Goal: Information Seeking & Learning: Learn about a topic

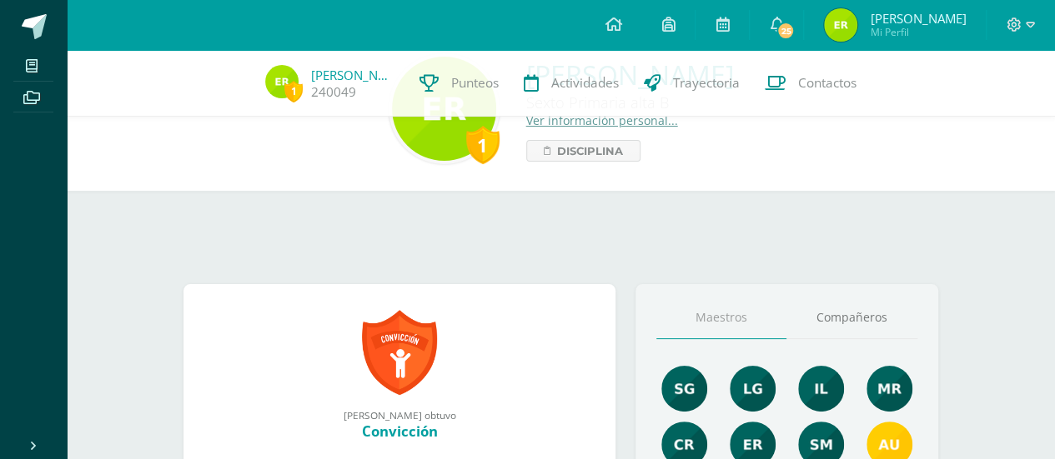
scroll to position [196, 0]
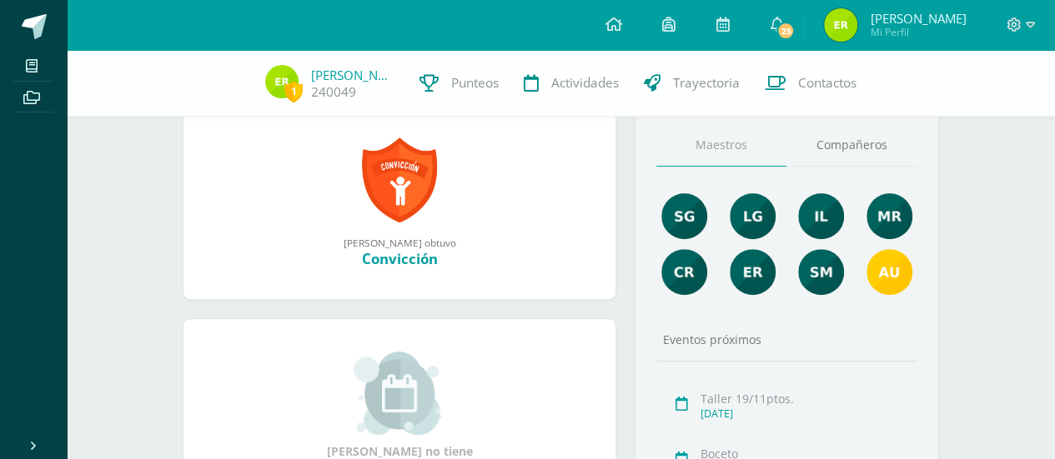
click at [382, 183] on link at bounding box center [399, 180] width 75 height 87
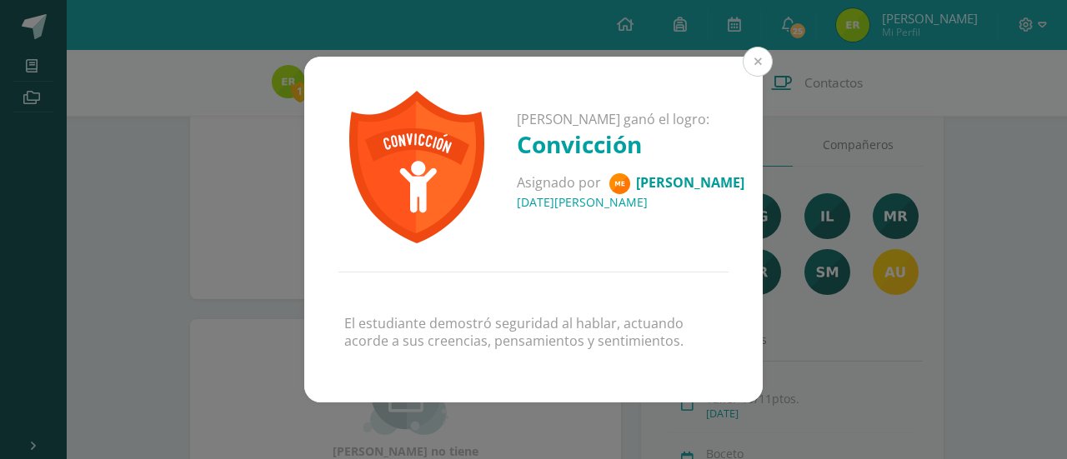
click at [760, 59] on button at bounding box center [758, 62] width 30 height 30
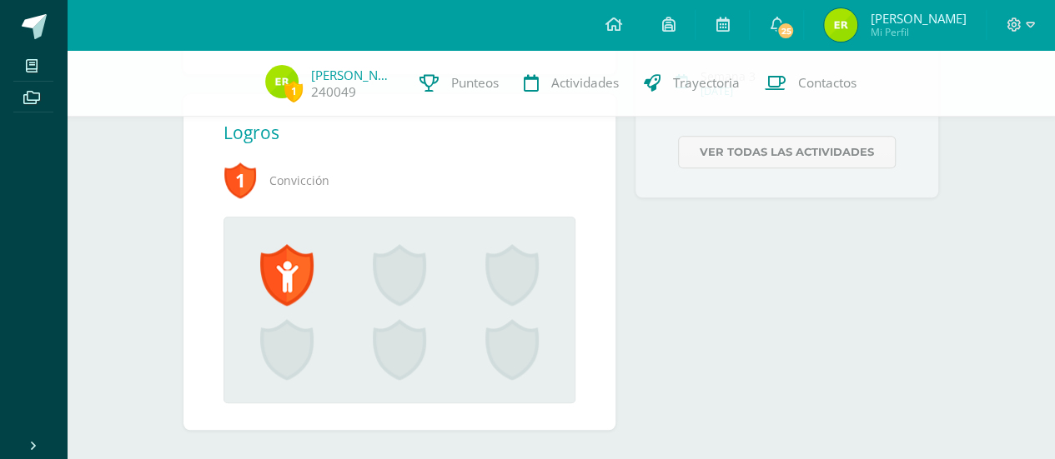
scroll to position [652, 0]
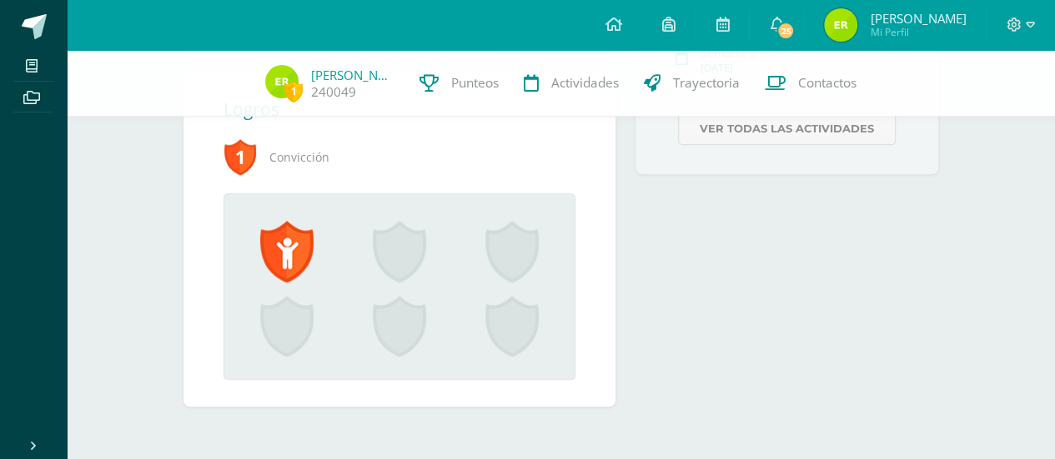
click at [261, 265] on span at bounding box center [286, 252] width 53 height 62
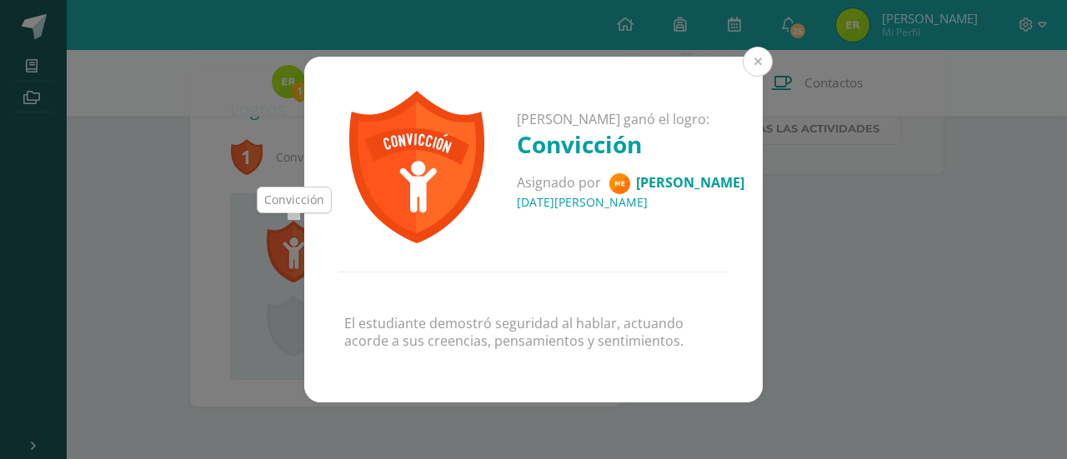
click at [757, 61] on button at bounding box center [758, 62] width 30 height 30
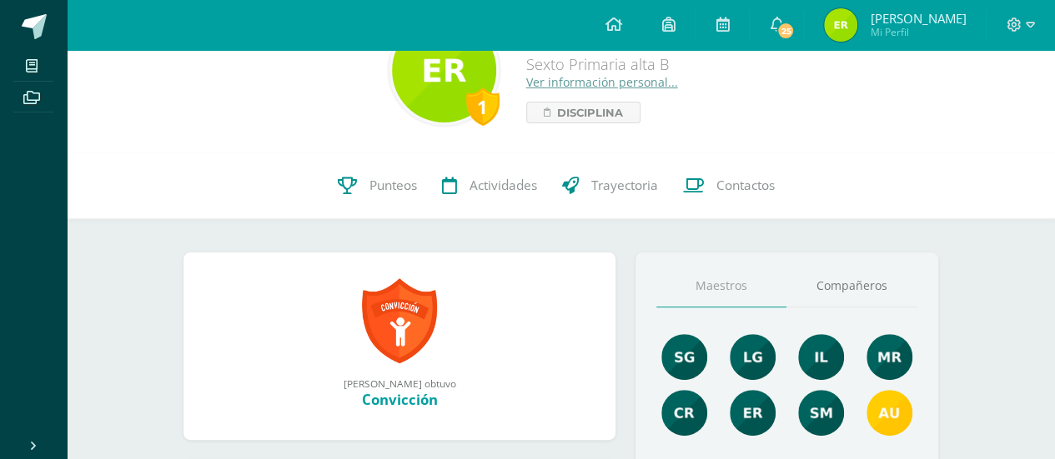
scroll to position [71, 0]
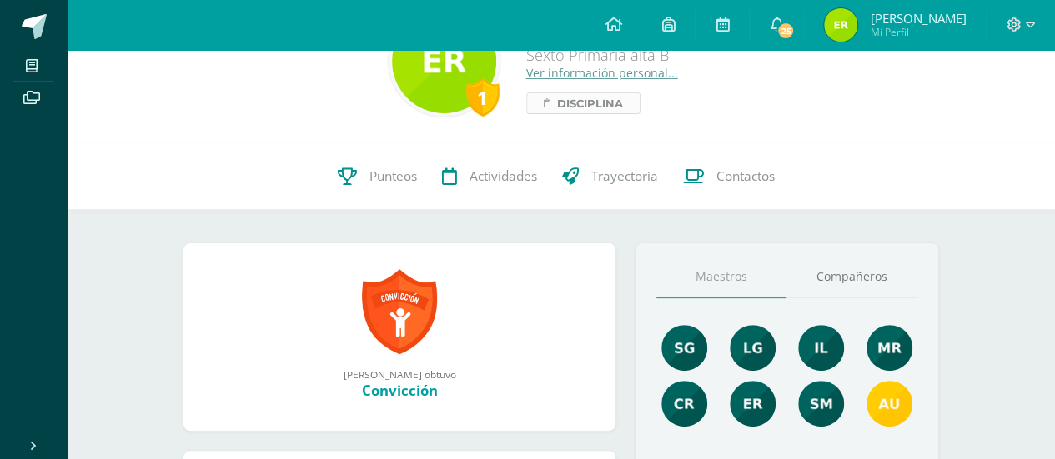
click at [557, 108] on span "Disciplina" at bounding box center [590, 103] width 66 height 20
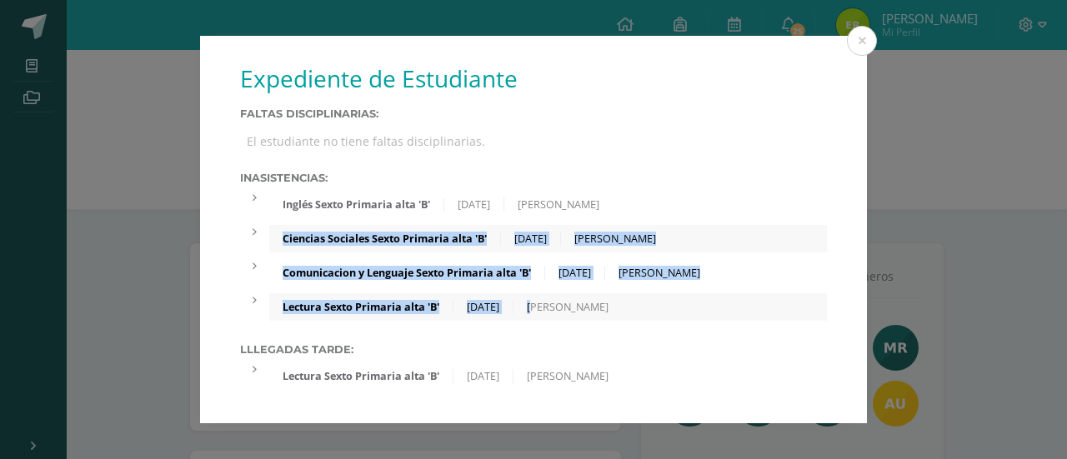
drag, startPoint x: 553, startPoint y: 318, endPoint x: 609, endPoint y: 203, distance: 127.9
click at [607, 205] on div "Inasistencias: Inglés Sexto Primaria alta 'B' [DATE] [PERSON_NAME] Ciencias Soc…" at bounding box center [533, 246] width 587 height 149
click at [620, 188] on div "Inasistencias: Inglés Sexto Primaria alta 'B' [DATE] [PERSON_NAME] Ciencias Soc…" at bounding box center [533, 246] width 587 height 149
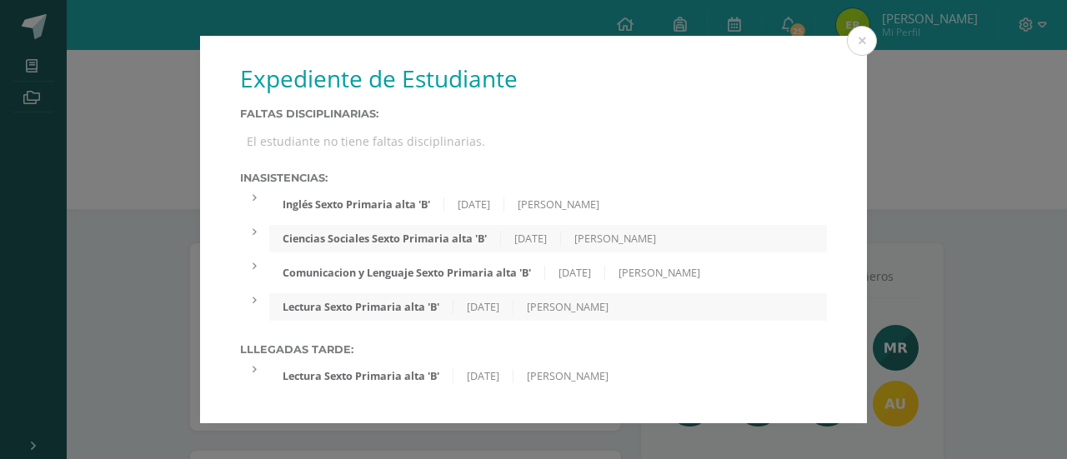
click at [687, 169] on div "Expediente de Estudiante Faltas Disciplinarias: El estudiante no tiene faltas d…" at bounding box center [533, 230] width 667 height 388
click at [539, 204] on div "[PERSON_NAME]" at bounding box center [558, 205] width 108 height 14
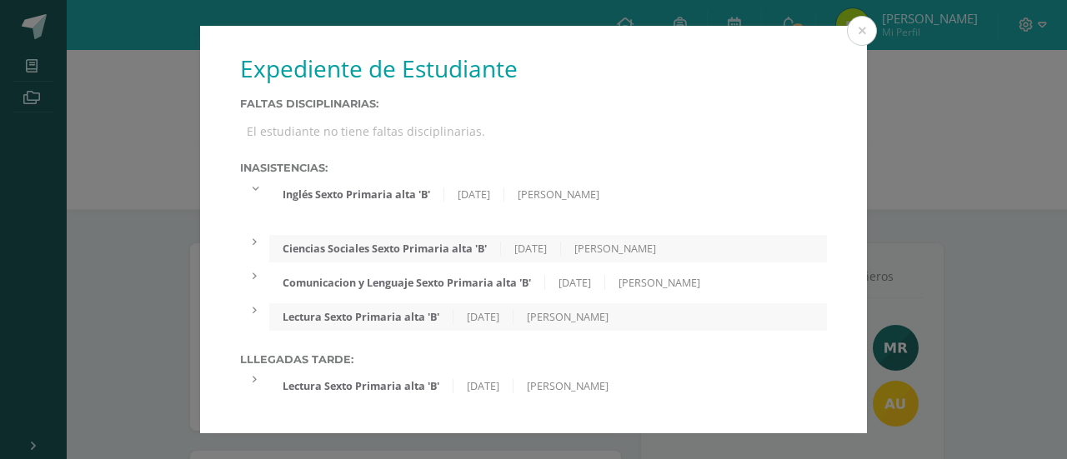
click at [540, 204] on div "Inglés Sexto Primaria alta 'B' [DATE] [PERSON_NAME]" at bounding box center [548, 195] width 558 height 28
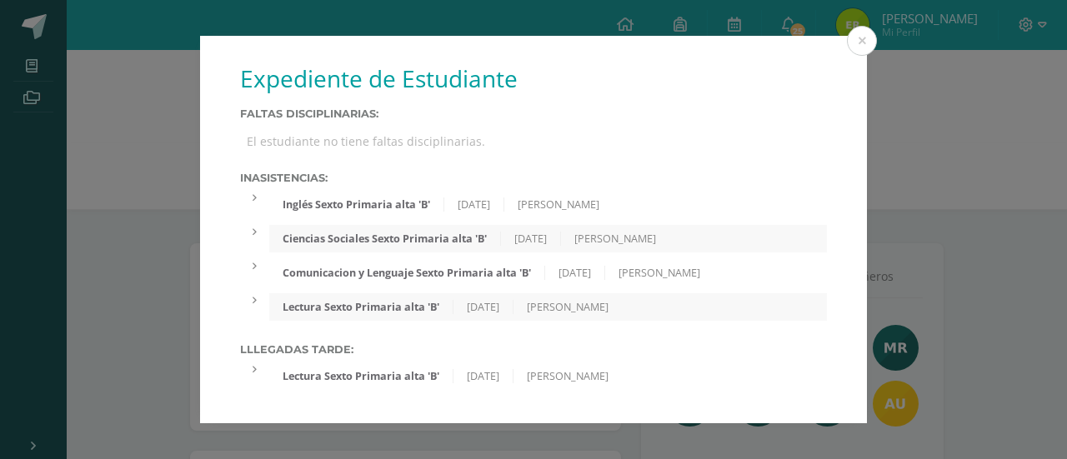
click at [542, 229] on div "Ciencias Sociales Sexto Primaria alta 'B' [DATE] [PERSON_NAME]" at bounding box center [548, 239] width 558 height 28
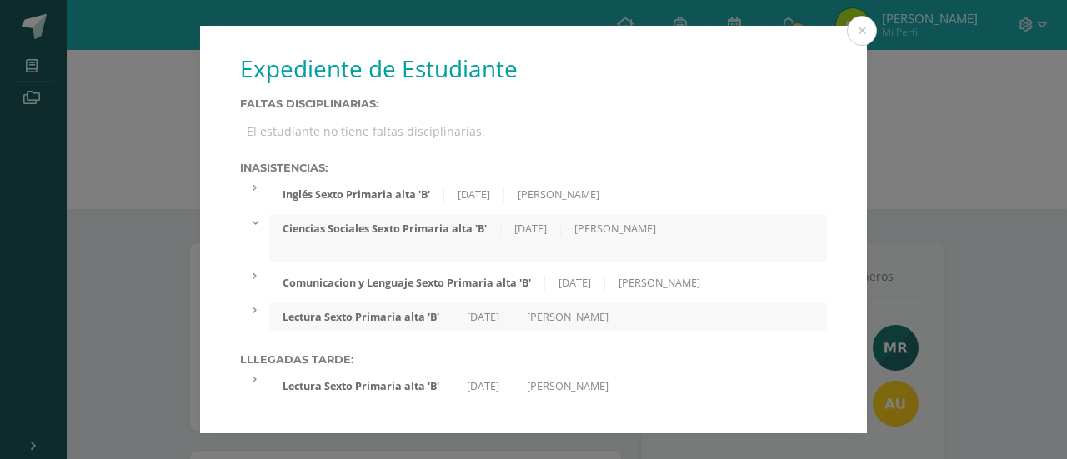
click at [542, 229] on div "[DATE]" at bounding box center [531, 229] width 60 height 14
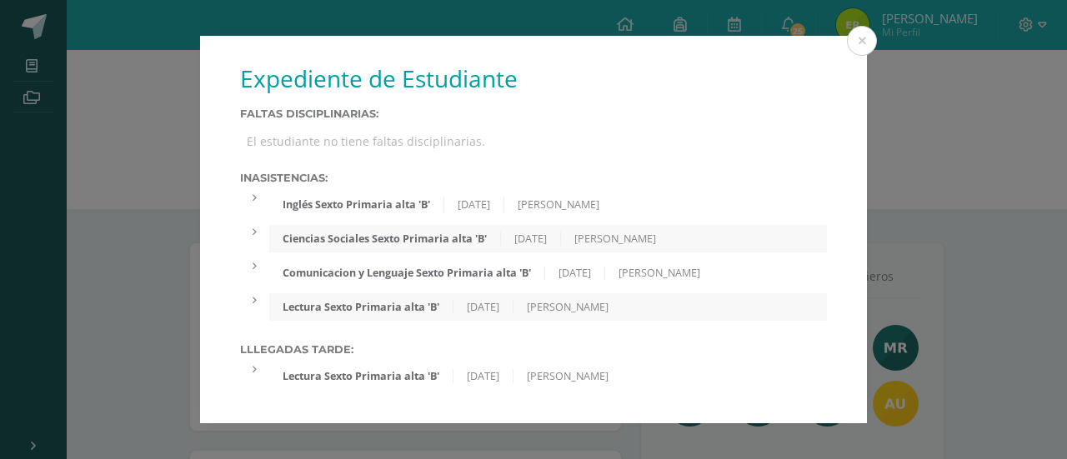
click at [542, 258] on div "Inasistencias: Inglés Sexto Primaria alta 'B' [DATE] [PERSON_NAME] Ciencias Soc…" at bounding box center [533, 246] width 587 height 149
click at [544, 269] on div "Comunicacion y Lenguaje Sexto Primaria alta 'B'" at bounding box center [407, 273] width 276 height 14
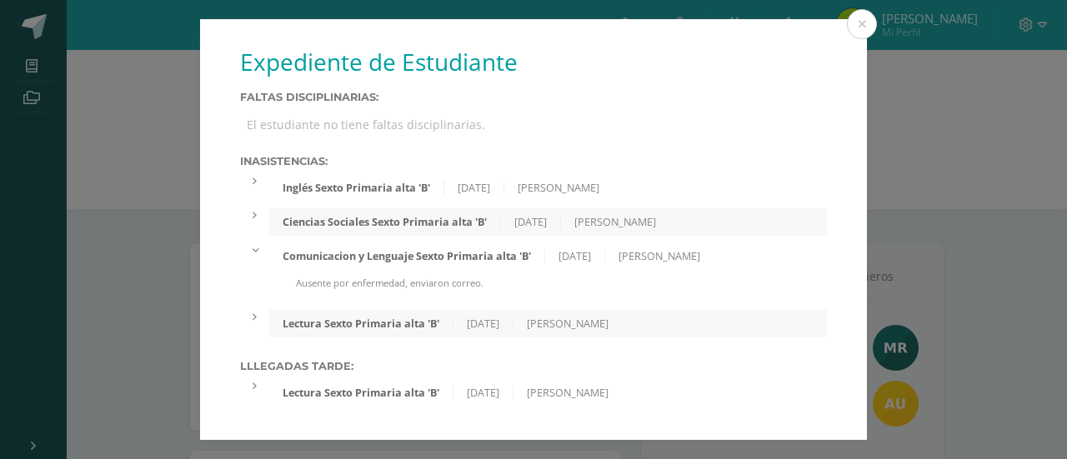
click at [544, 269] on div "Comunicacion y Lenguaje Sexto Primaria alta 'B' [DATE] [PERSON_NAME]" at bounding box center [548, 257] width 558 height 28
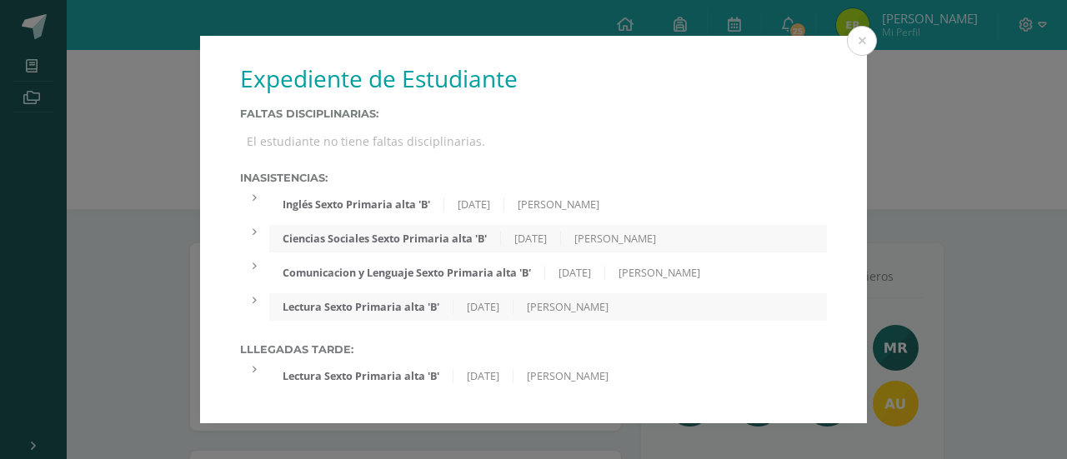
click at [541, 266] on div "Comunicacion y Lenguaje Sexto Primaria alta 'B'" at bounding box center [407, 273] width 276 height 14
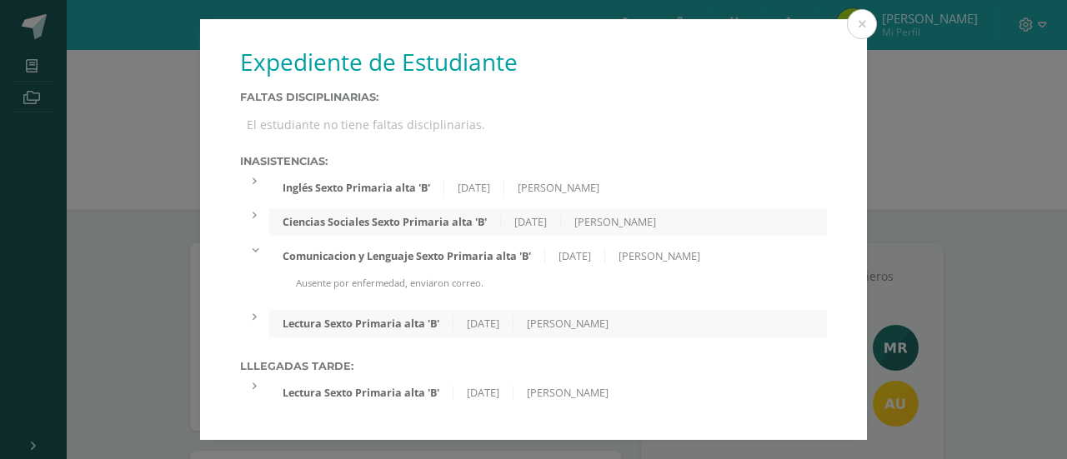
click at [544, 250] on div "Comunicacion y Lenguaje Sexto Primaria alta 'B'" at bounding box center [407, 256] width 276 height 14
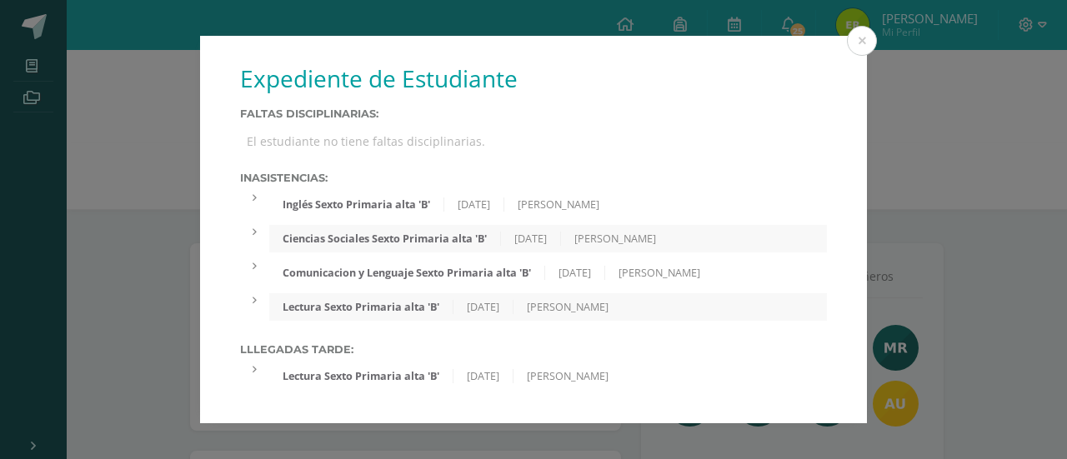
click at [530, 298] on div "Lectura Sexto Primaria alta 'B' [DATE] [PERSON_NAME]" at bounding box center [548, 307] width 558 height 28
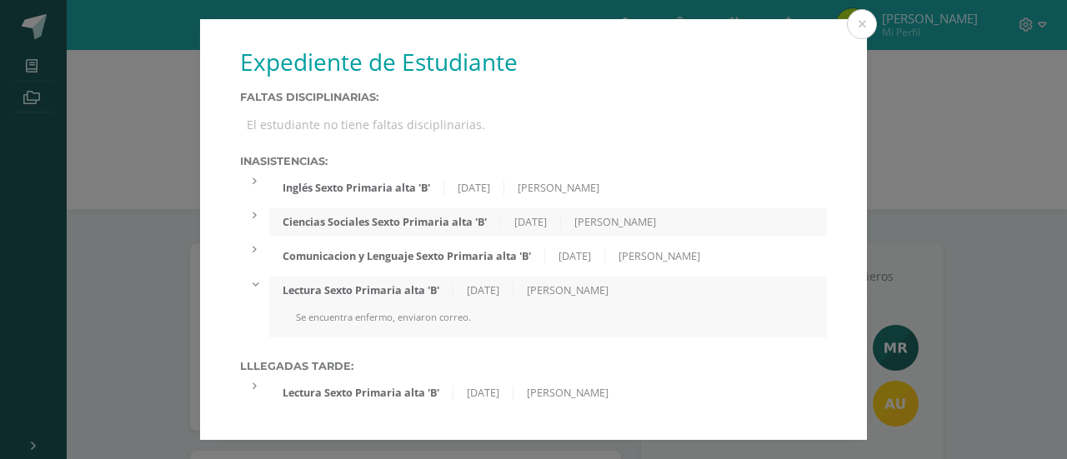
click at [514, 290] on div "[DATE]" at bounding box center [484, 290] width 60 height 14
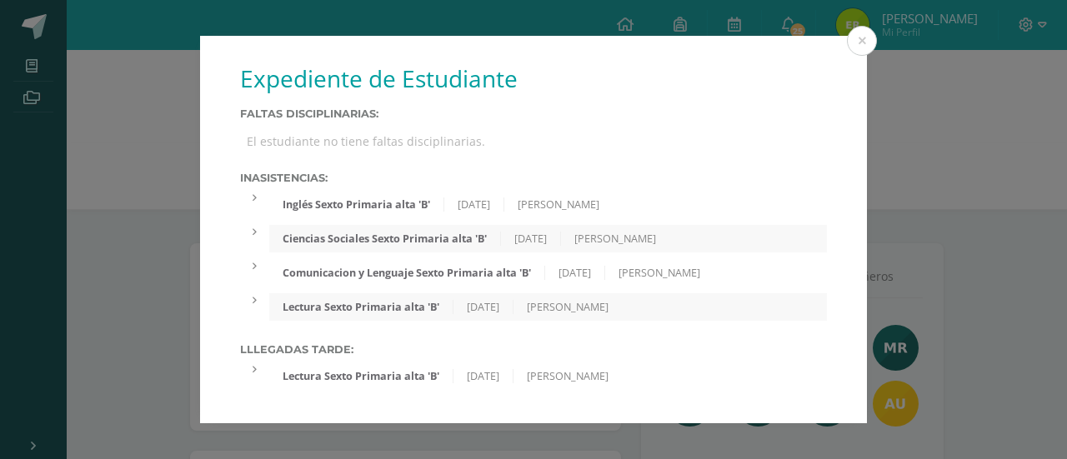
click at [520, 234] on div "[DATE]" at bounding box center [531, 239] width 60 height 14
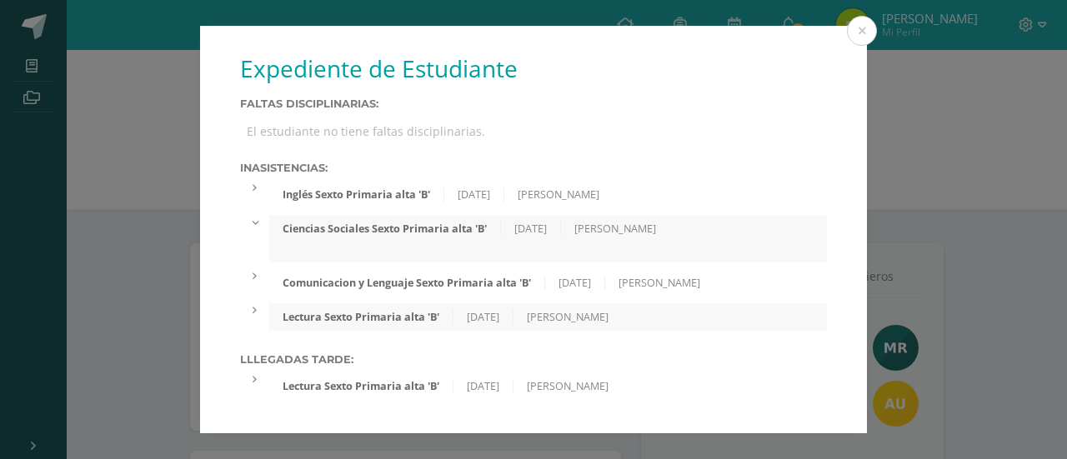
click at [520, 228] on div "[DATE]" at bounding box center [531, 229] width 60 height 14
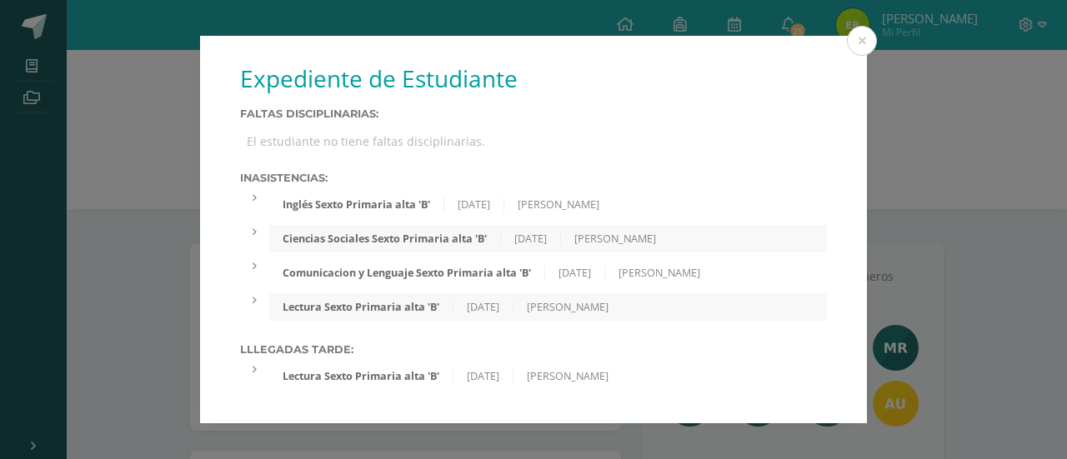
click at [504, 203] on div "[DATE]" at bounding box center [474, 205] width 60 height 14
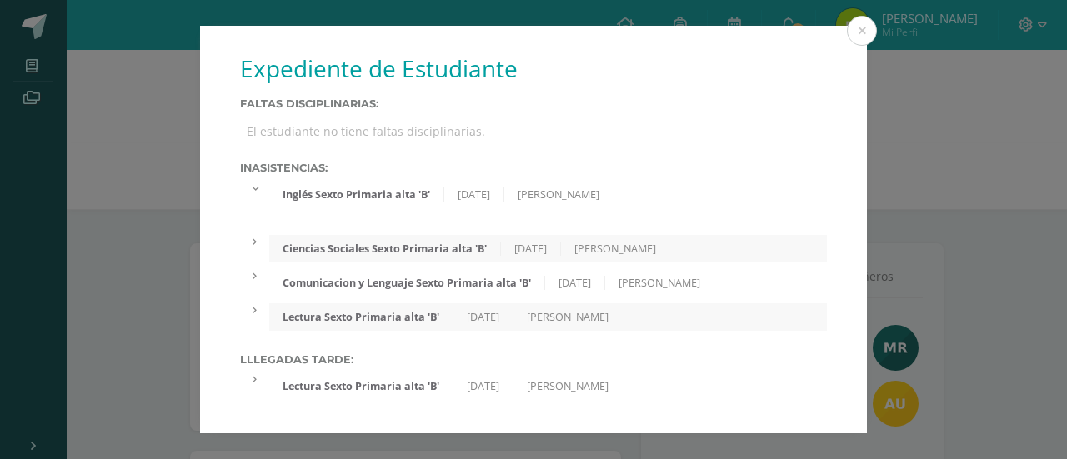
click at [518, 201] on div "Inglés Sexto Primaria alta 'B' [DATE] [PERSON_NAME]" at bounding box center [548, 195] width 558 height 28
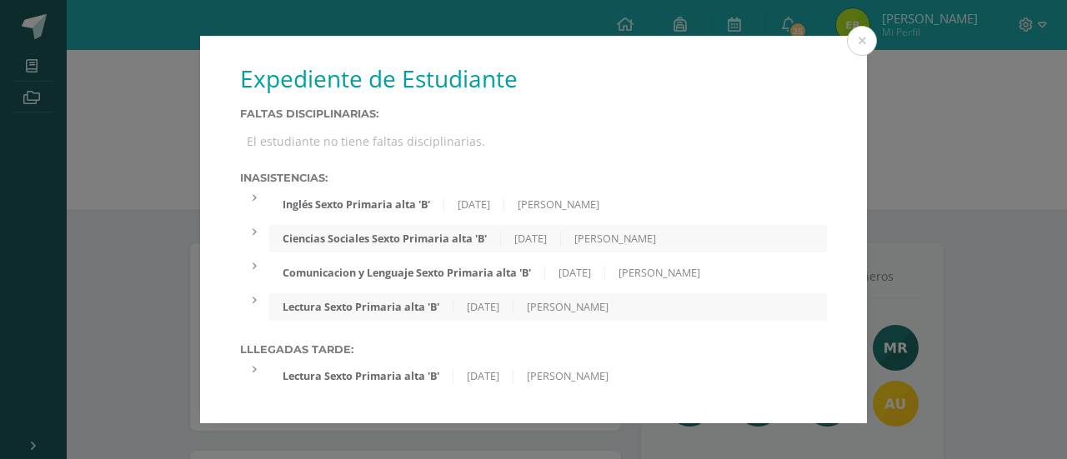
click at [412, 380] on div "Lectura Sexto Primaria alta 'B'" at bounding box center [361, 376] width 184 height 14
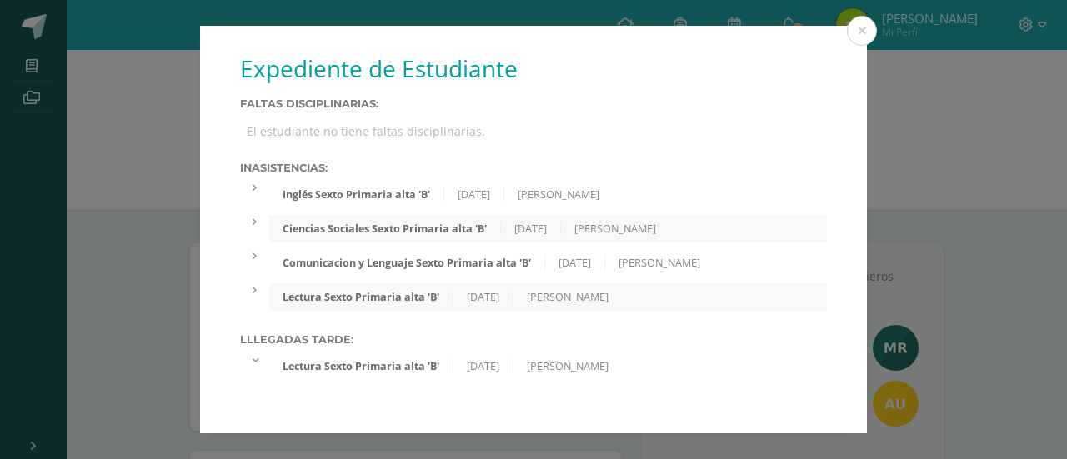
click at [416, 363] on div "Lectura Sexto Primaria alta 'B'" at bounding box center [361, 366] width 184 height 14
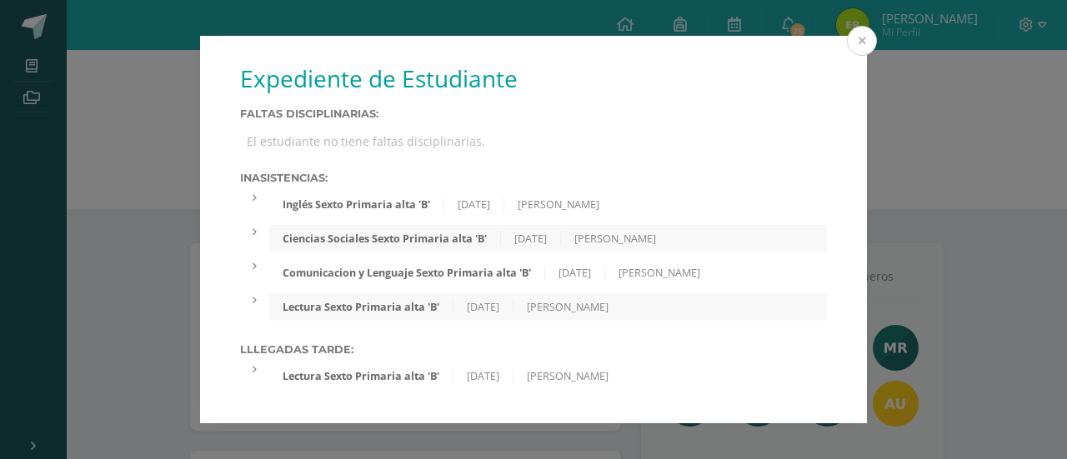
click at [873, 42] on button at bounding box center [862, 41] width 30 height 30
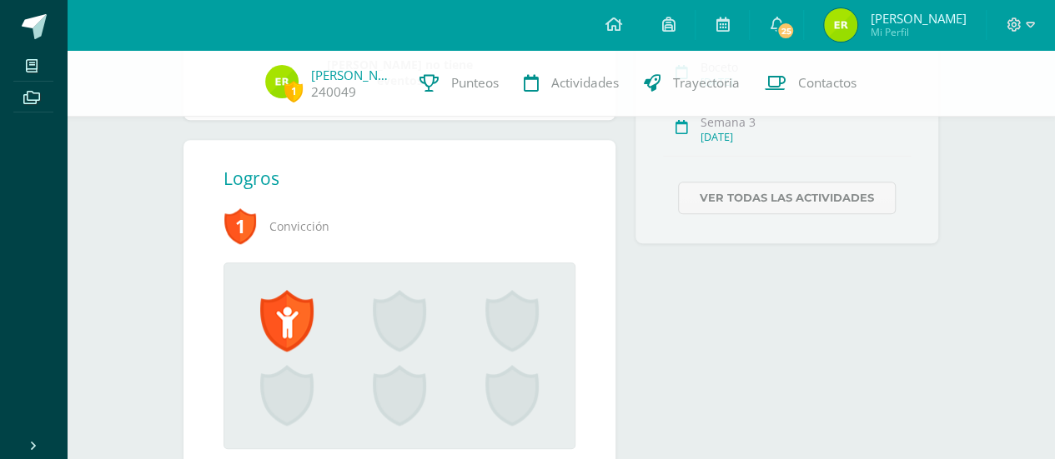
scroll to position [652, 0]
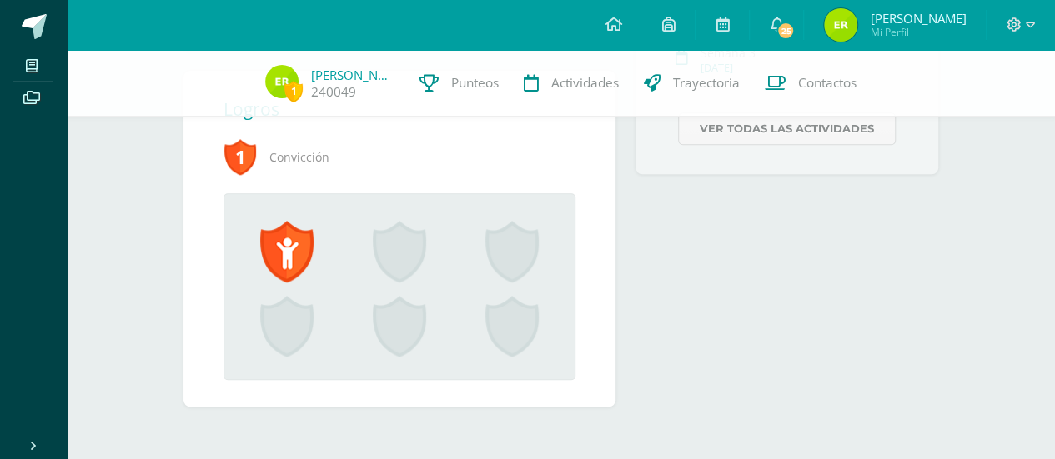
click at [769, 221] on div "Maestros [GEOGRAPHIC_DATA] Eventos próximos Taller 19/11ptos. [DATE] Boceto [DA…" at bounding box center [786, 41] width 323 height 771
click at [925, 225] on div "Maestros [GEOGRAPHIC_DATA] Eventos próximos Taller 19/11ptos. [DATE] Boceto [DA…" at bounding box center [786, 41] width 323 height 771
click at [699, 208] on div "Maestros [GEOGRAPHIC_DATA] Eventos próximos Taller 19/11ptos. [DATE] Boceto [DA…" at bounding box center [786, 41] width 323 height 771
click at [612, 225] on div "Logros 1 Convicción [PERSON_NAME] ganó el logro: Convicción Asignado por [PERSO…" at bounding box center [399, 239] width 432 height 336
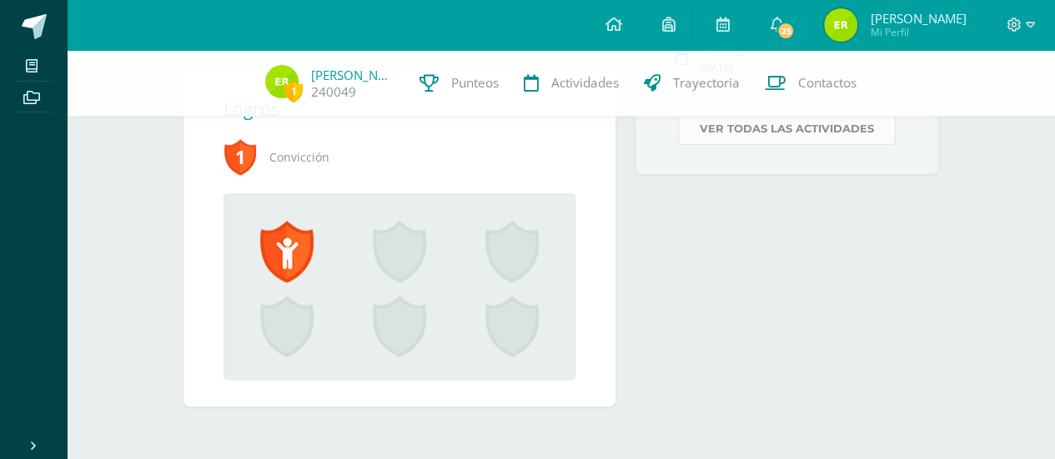
click at [836, 140] on link "Ver todas las actividades" at bounding box center [787, 129] width 218 height 33
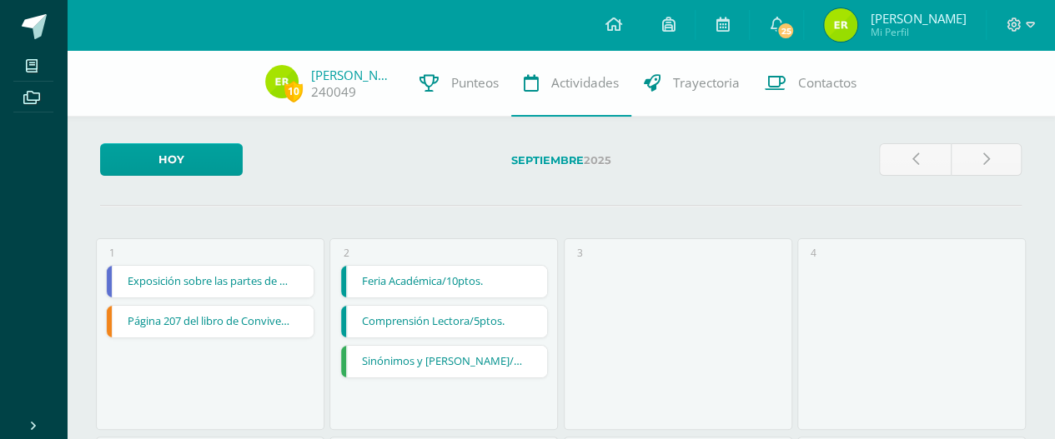
click at [917, 303] on div "4" at bounding box center [911, 334] width 228 height 192
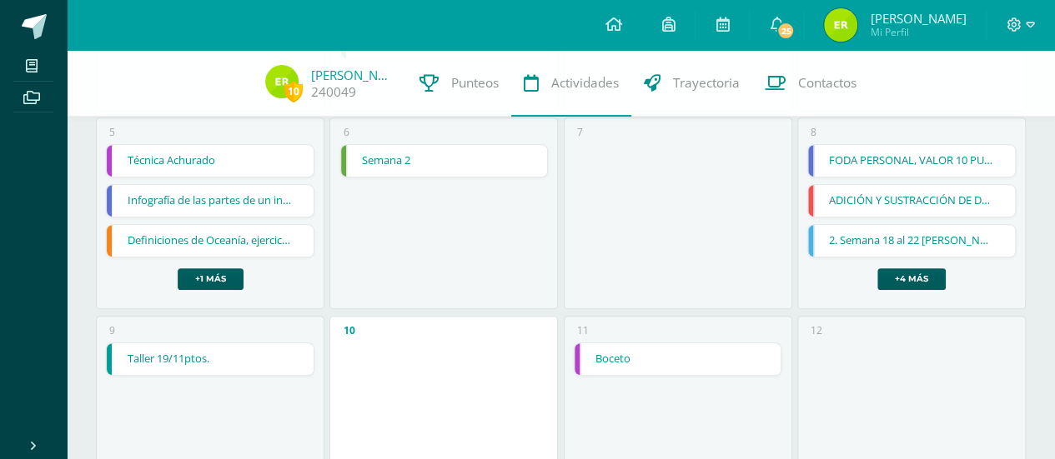
scroll to position [320, 0]
click at [197, 281] on link "+1 más" at bounding box center [211, 279] width 66 height 22
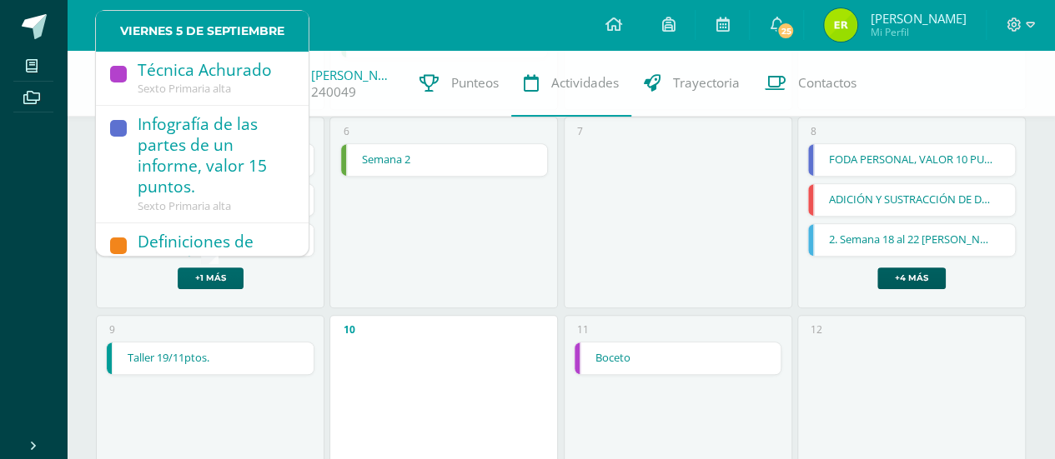
click at [187, 277] on link "+1 más" at bounding box center [211, 279] width 66 height 22
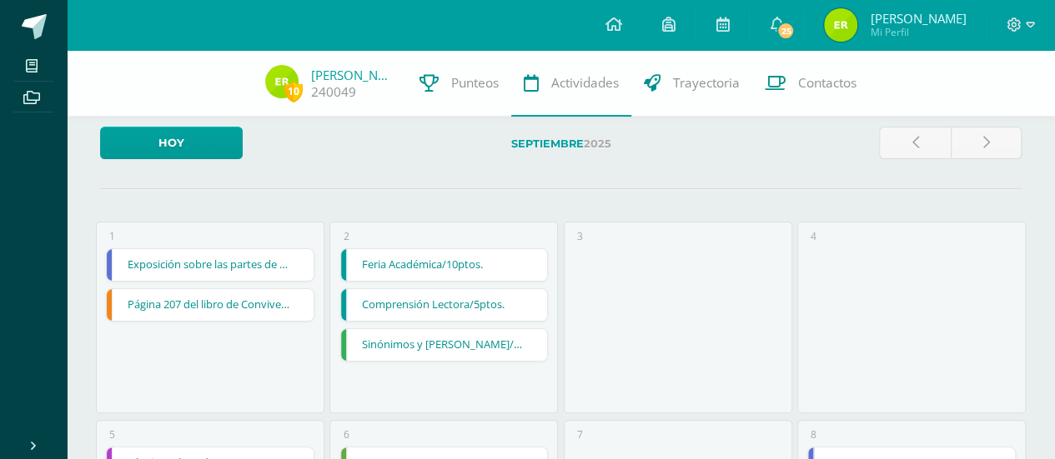
scroll to position [0, 0]
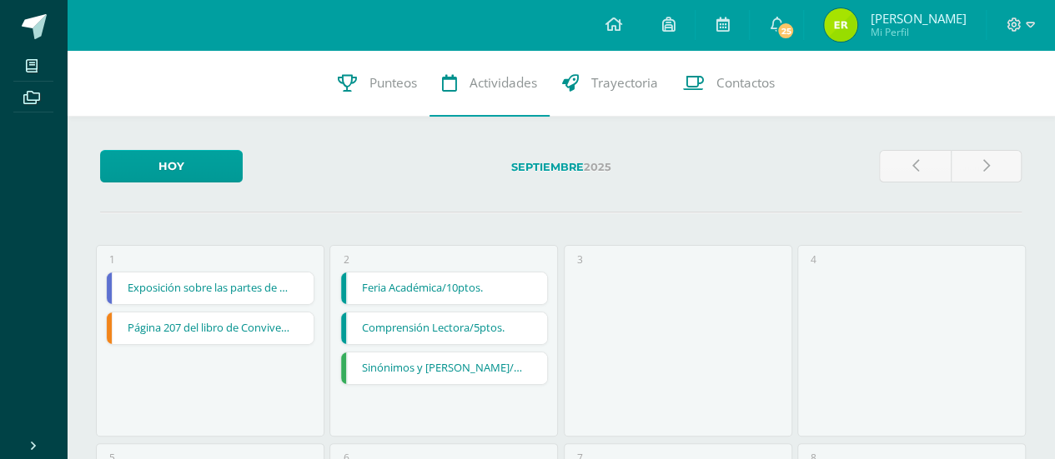
click at [952, 337] on div "4" at bounding box center [911, 341] width 228 height 192
click at [174, 159] on link "Hoy" at bounding box center [171, 166] width 143 height 33
click at [874, 31] on span "Elkin Fernando Mi Perfil" at bounding box center [894, 24] width 148 height 33
